Goal: Communication & Community: Answer question/provide support

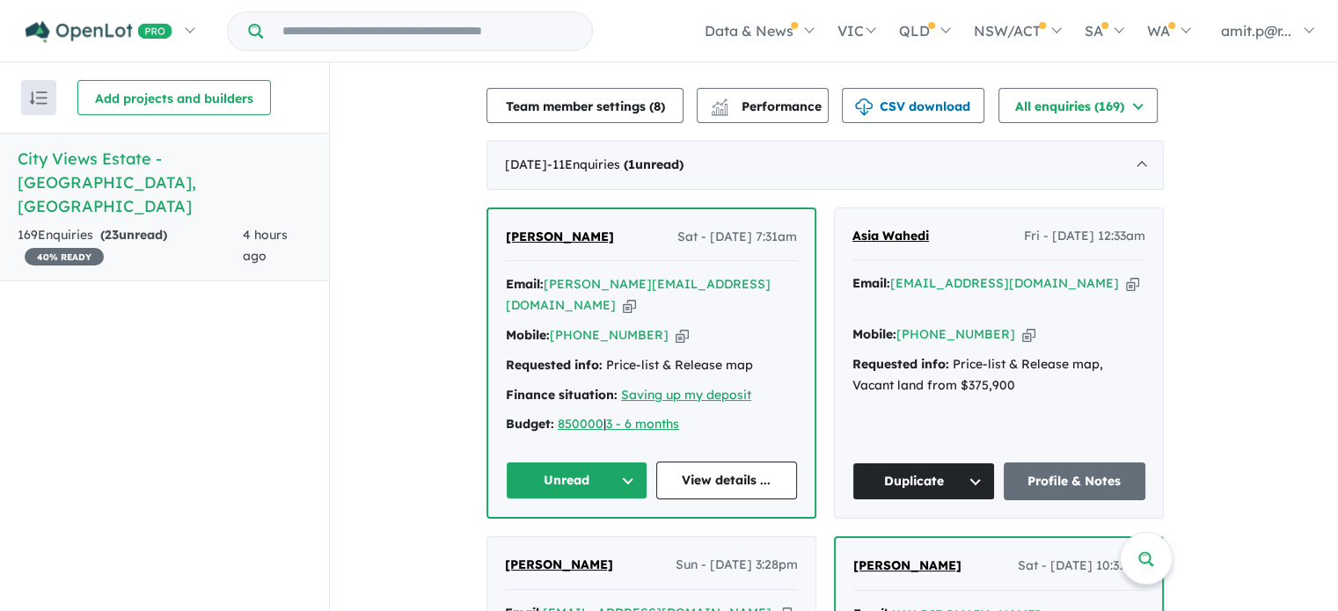
scroll to position [581, 0]
click at [636, 295] on icon "button" at bounding box center [629, 304] width 13 height 18
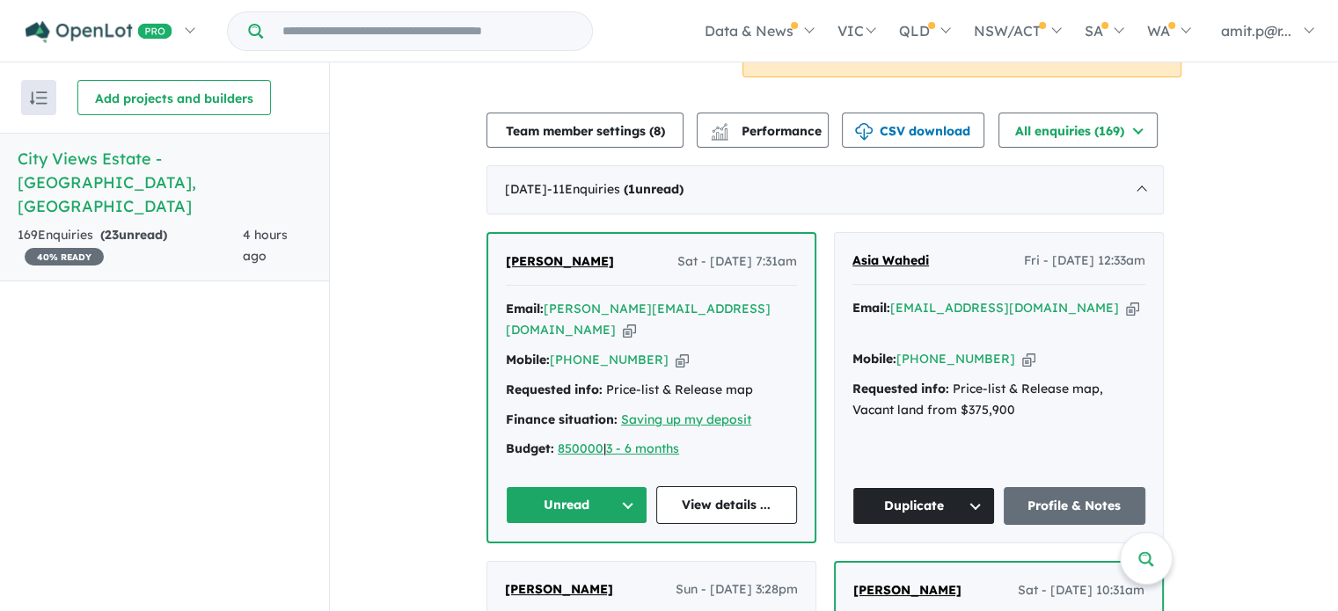
click at [609, 486] on button "Unread" at bounding box center [577, 505] width 142 height 38
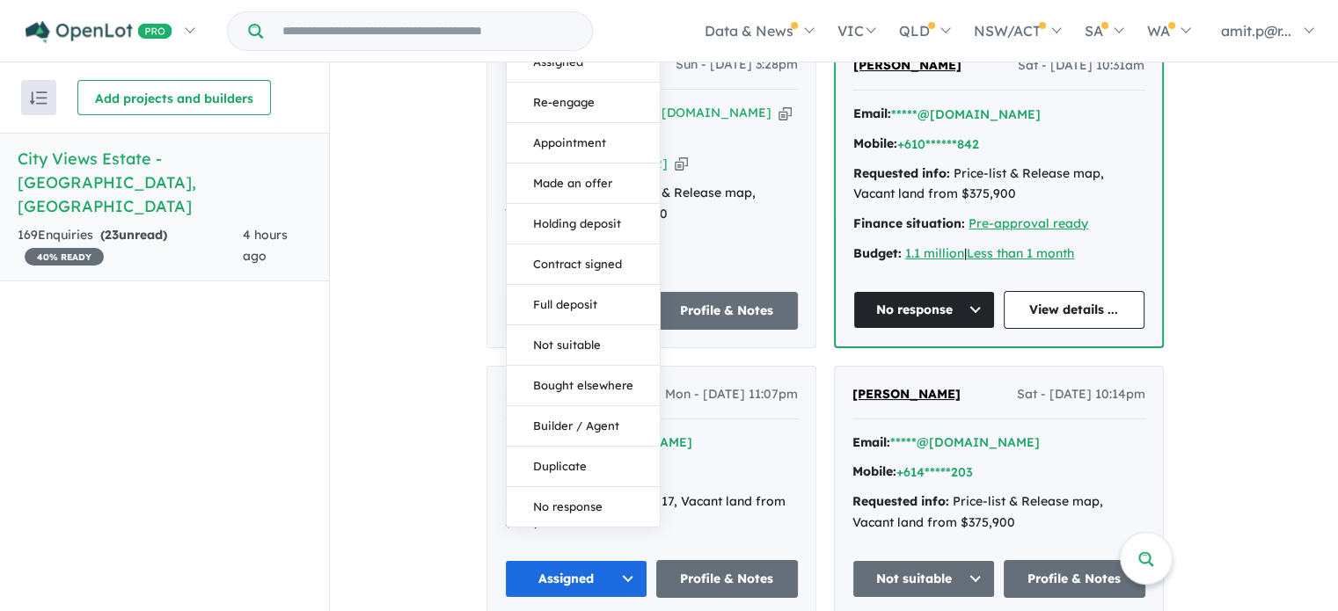
scroll to position [1097, 0]
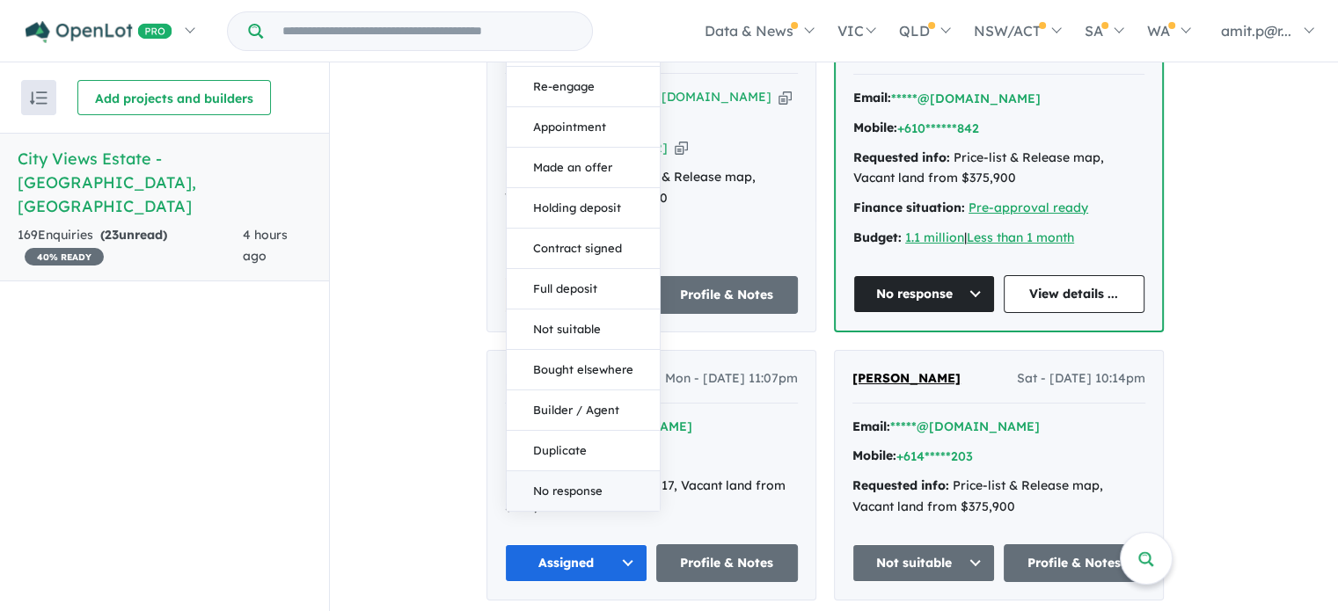
click at [557, 471] on button "No response" at bounding box center [583, 491] width 153 height 40
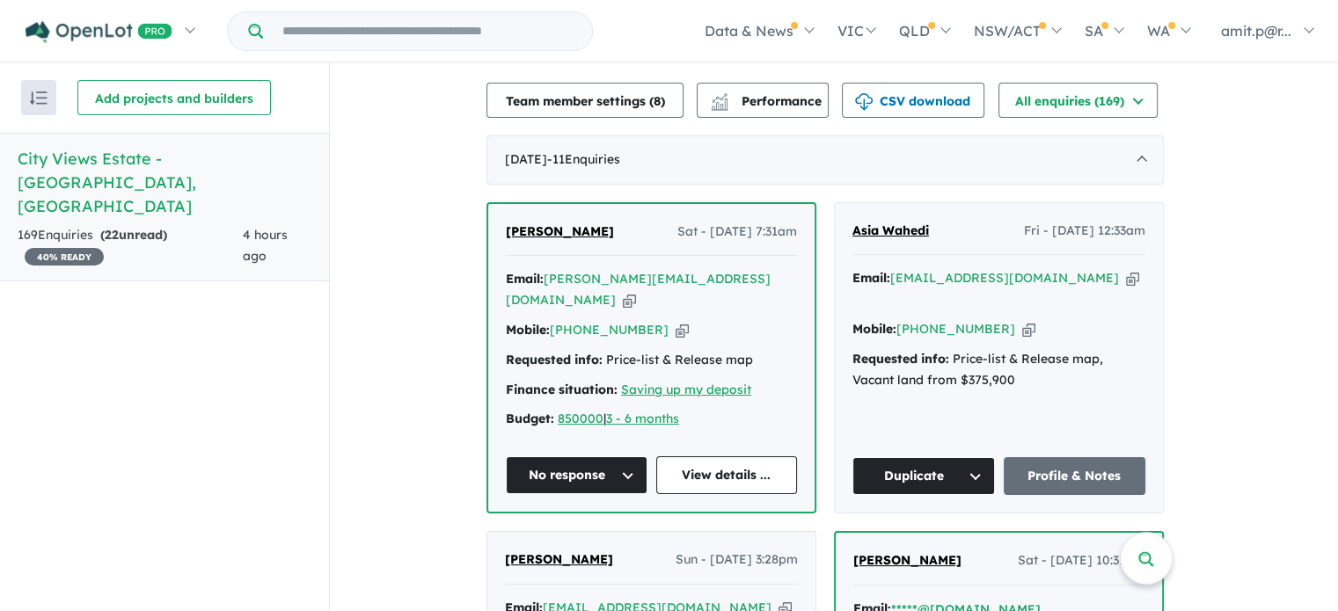
scroll to position [570, 0]
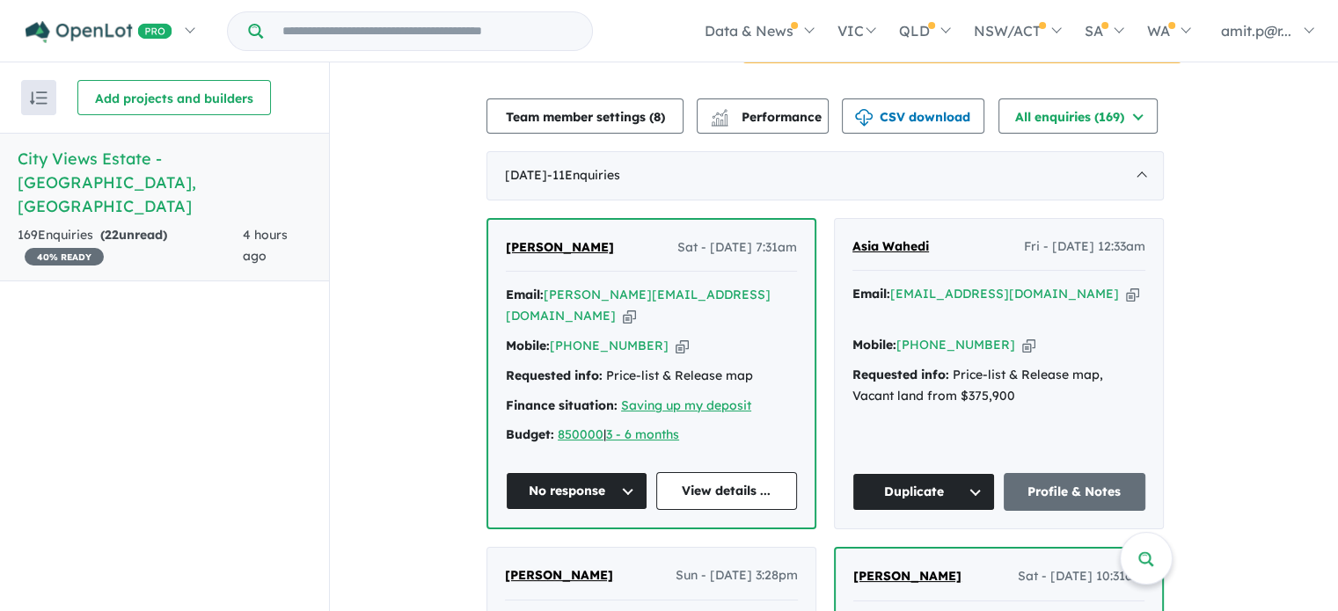
click at [636, 307] on icon "button" at bounding box center [629, 316] width 13 height 18
drag, startPoint x: 599, startPoint y: 249, endPoint x: 513, endPoint y: 244, distance: 86.3
click at [513, 244] on div "Leane Antony Sat - 30/08/2025, 7:31am" at bounding box center [651, 254] width 291 height 35
copy span "[PERSON_NAME]"
drag, startPoint x: 651, startPoint y: 322, endPoint x: 584, endPoint y: 320, distance: 66.9
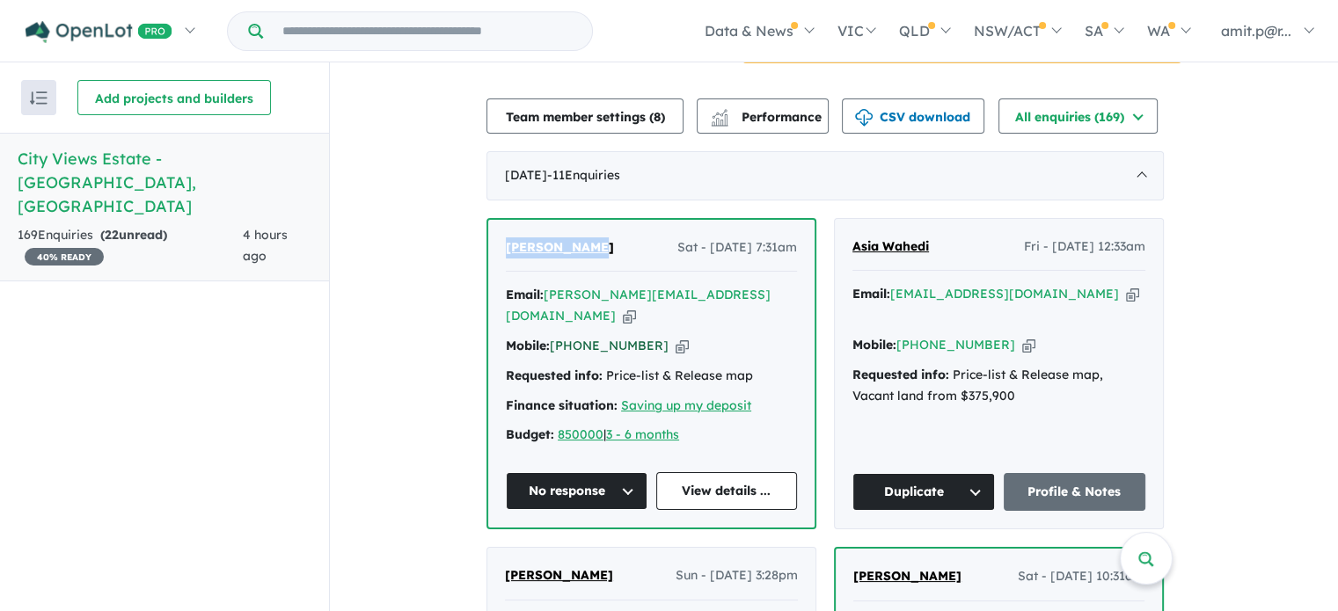
click at [584, 336] on div "Mobile: +61 413 716 244 Copied!" at bounding box center [651, 346] width 291 height 21
copy link "413 716 244"
drag, startPoint x: 809, startPoint y: 245, endPoint x: 685, endPoint y: 238, distance: 124.2
click at [685, 238] on div "Leane Antony Sat - 30/08/2025, 7:31am Email: sebastian.thattil@gmail.com Copied…" at bounding box center [651, 374] width 326 height 309
copy span "30/08/2025, 7:31am"
